Goal: Task Accomplishment & Management: Use online tool/utility

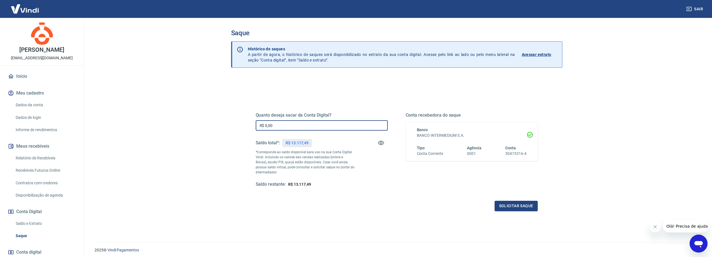
drag, startPoint x: 278, startPoint y: 125, endPoint x: 233, endPoint y: 120, distance: 45.1
click at [233, 120] on div "Quanto deseja sacar da Conta Digital? R$ 0,00 ​ Saldo total*: R$ 13.117,49 *Cor…" at bounding box center [396, 177] width 331 height 200
type input "R$ 13.117,49"
click at [511, 201] on div "Quanto deseja sacar da Conta Digital? R$ 13.117,49 ​ Saldo total*: R$ 13.117,49…" at bounding box center [397, 155] width 282 height 112
click at [513, 203] on button "Solicitar saque" at bounding box center [516, 206] width 43 height 10
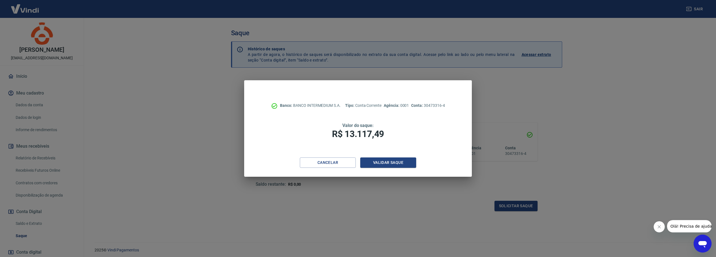
click at [398, 157] on div "Banco: BANCO INTERMEDIUM S.A. Tipo: Conta Corrente Agência: 0001 Conta: 3047331…" at bounding box center [357, 118] width 227 height 77
click at [398, 163] on button "Validar saque" at bounding box center [388, 163] width 56 height 10
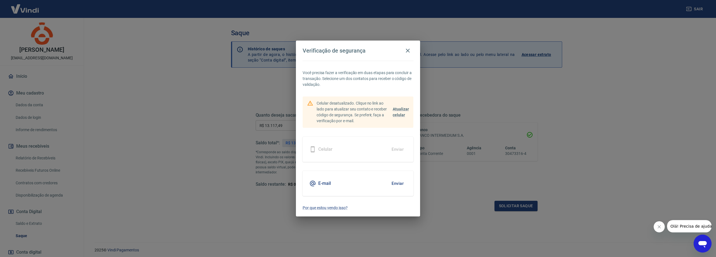
click at [396, 181] on button "Enviar" at bounding box center [398, 184] width 18 height 12
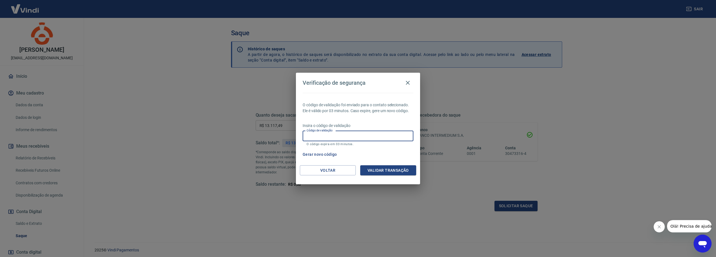
click at [351, 135] on input "Código de validação" at bounding box center [358, 136] width 111 height 10
type input "992606"
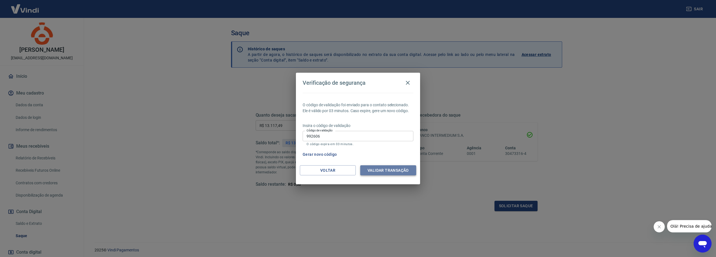
click at [386, 172] on button "Validar transação" at bounding box center [388, 170] width 56 height 10
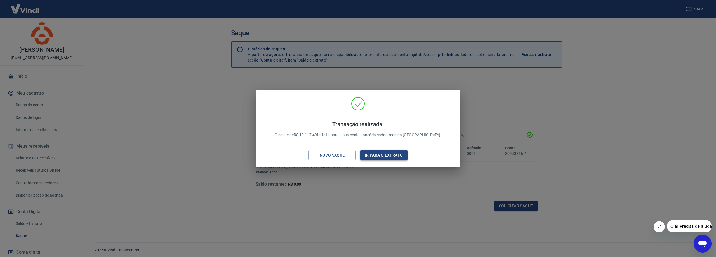
click at [391, 157] on button "Ir para o extrato" at bounding box center [383, 155] width 47 height 10
